Goal: Navigation & Orientation: Understand site structure

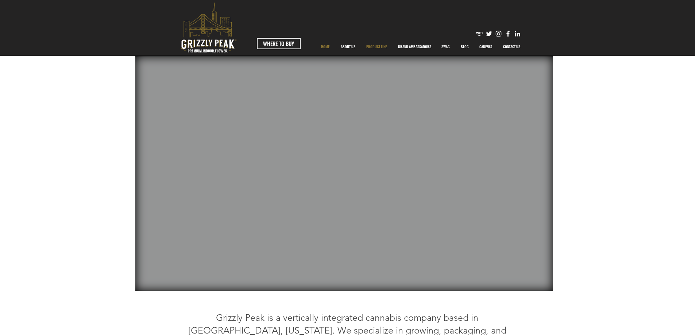
click at [376, 47] on p "PRODUCT LINE" at bounding box center [377, 47] width 28 height 18
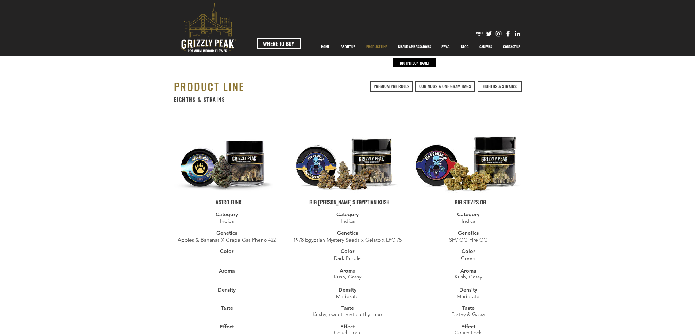
click at [407, 45] on p "BRAND AMBASSADORS" at bounding box center [414, 47] width 41 height 18
click at [407, 65] on p "BIG [PERSON_NAME]" at bounding box center [414, 62] width 32 height 9
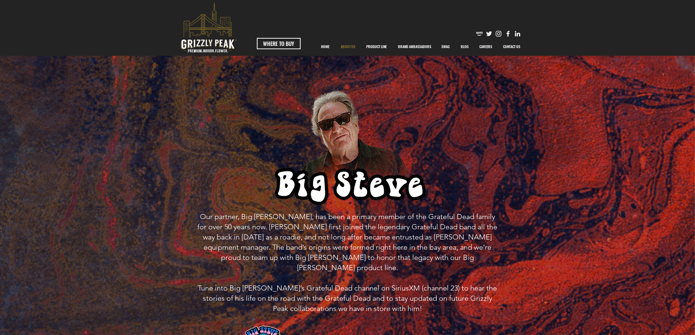
click at [350, 47] on p "ABOUT US" at bounding box center [348, 47] width 22 height 18
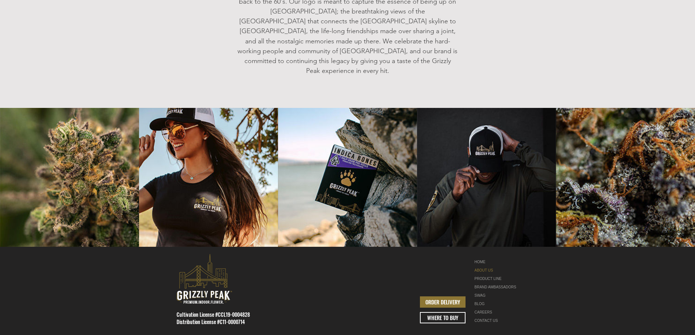
scroll to position [900, 0]
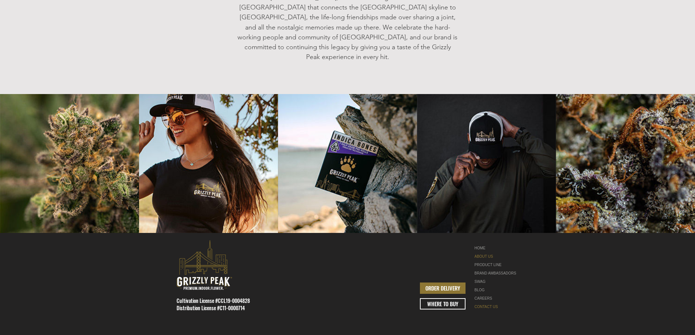
click at [487, 303] on link "CONTACT US" at bounding box center [498, 307] width 46 height 8
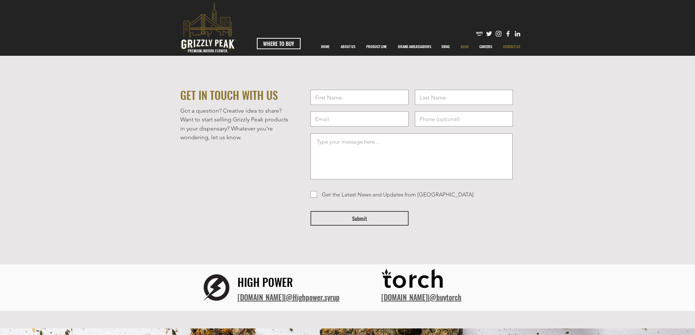
click at [461, 47] on p "BLOG" at bounding box center [464, 47] width 15 height 18
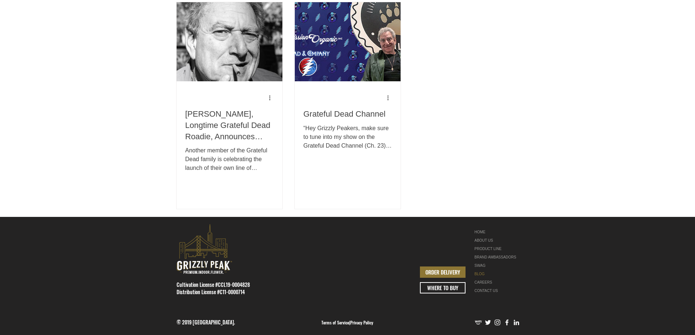
scroll to position [752, 0]
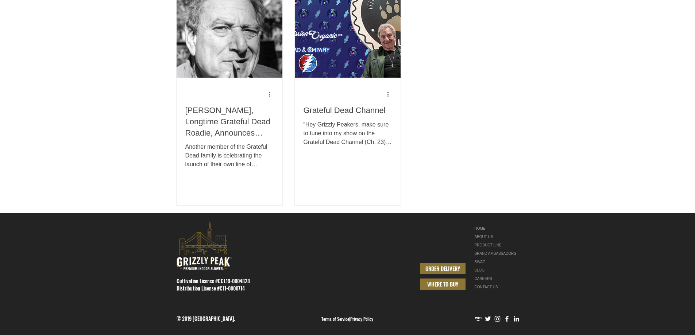
click at [452, 284] on span "WHERE TO BUY" at bounding box center [442, 285] width 31 height 8
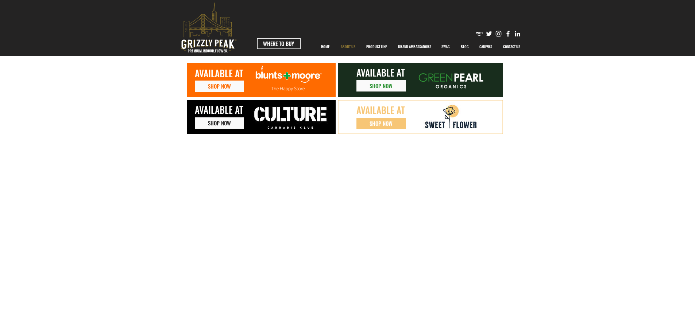
click at [347, 47] on p "ABOUT US" at bounding box center [348, 47] width 22 height 18
